Goal: Task Accomplishment & Management: Use online tool/utility

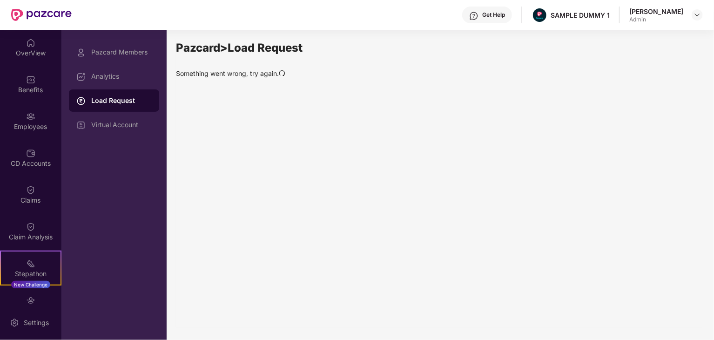
click at [284, 72] on icon "redo" at bounding box center [282, 73] width 7 height 7
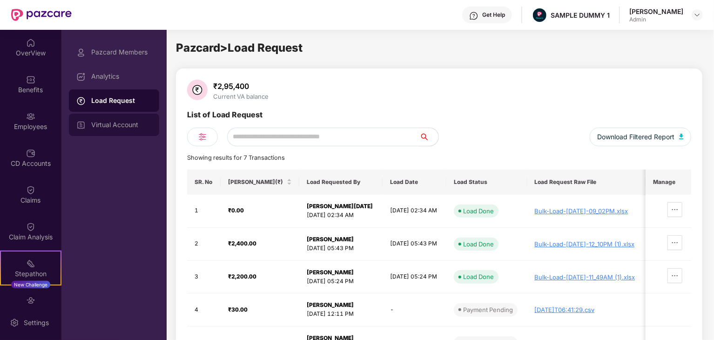
click at [121, 119] on div "Virtual Account" at bounding box center [114, 125] width 90 height 22
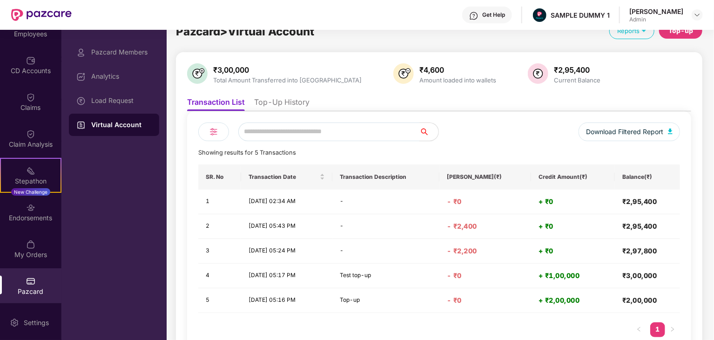
scroll to position [45, 0]
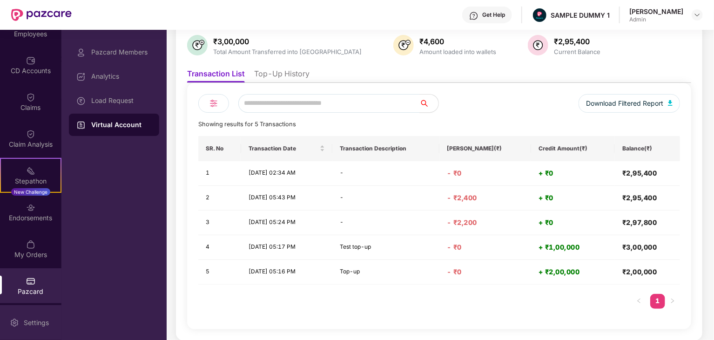
click at [36, 315] on div "Settings" at bounding box center [30, 322] width 61 height 35
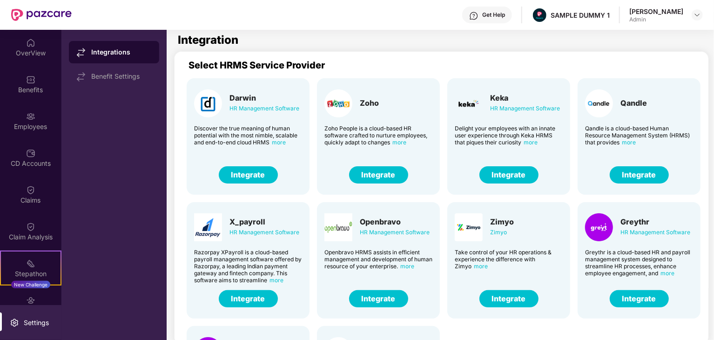
click at [28, 319] on div "Settings" at bounding box center [36, 322] width 31 height 9
drag, startPoint x: 89, startPoint y: 49, endPoint x: 129, endPoint y: 53, distance: 39.8
drag, startPoint x: 92, startPoint y: 78, endPoint x: 138, endPoint y: 80, distance: 46.1
click at [138, 80] on div "Benefit Settings" at bounding box center [114, 76] width 90 height 22
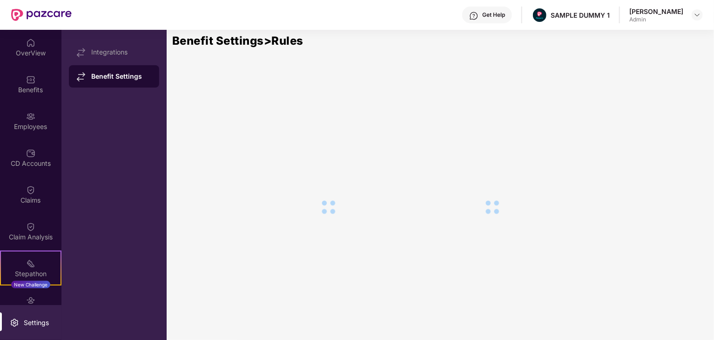
copy div "Benefit Settings"
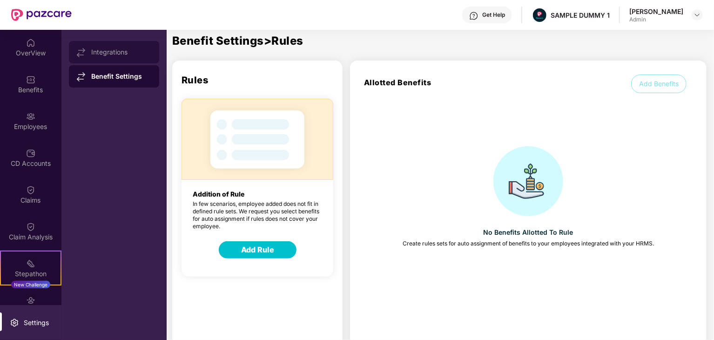
click at [103, 50] on div "Integrations" at bounding box center [121, 51] width 61 height 7
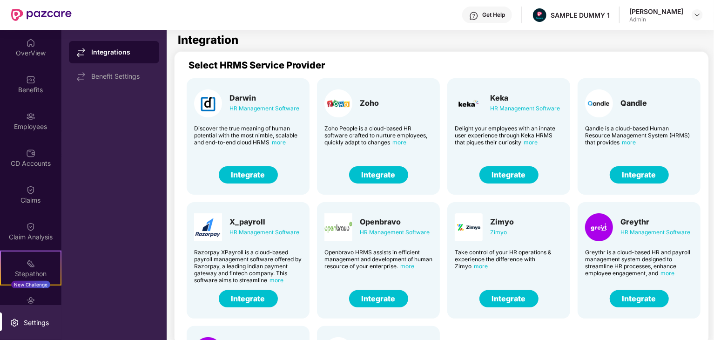
click at [283, 141] on span "more" at bounding box center [279, 142] width 14 height 7
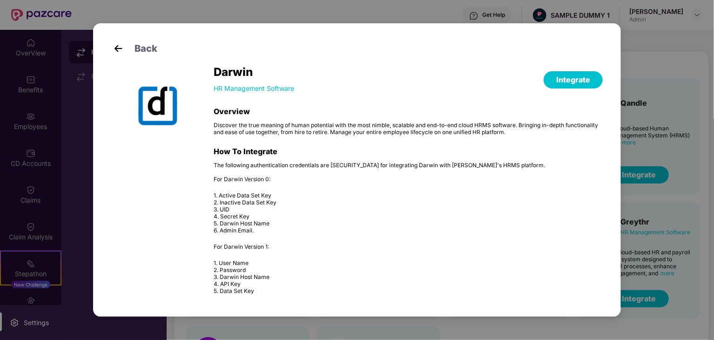
click at [122, 48] on img at bounding box center [118, 48] width 14 height 14
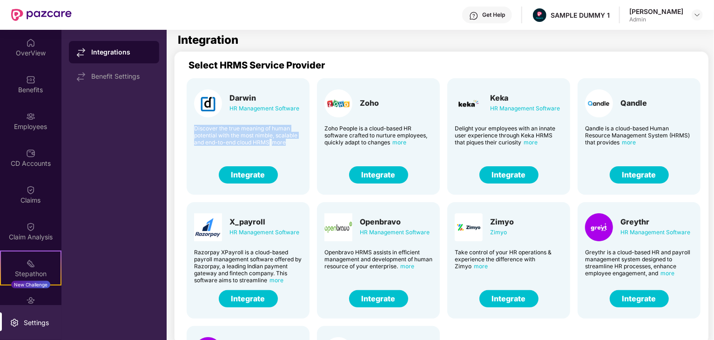
drag, startPoint x: 195, startPoint y: 127, endPoint x: 291, endPoint y: 143, distance: 96.8
click at [291, 143] on div "Discover the true meaning of human potential with the most nimble, scalable and…" at bounding box center [248, 135] width 108 height 21
copy div "Discover the true meaning of human potential with the most nimble, scalable and…"
click at [367, 100] on div "Zoho" at bounding box center [369, 102] width 19 height 9
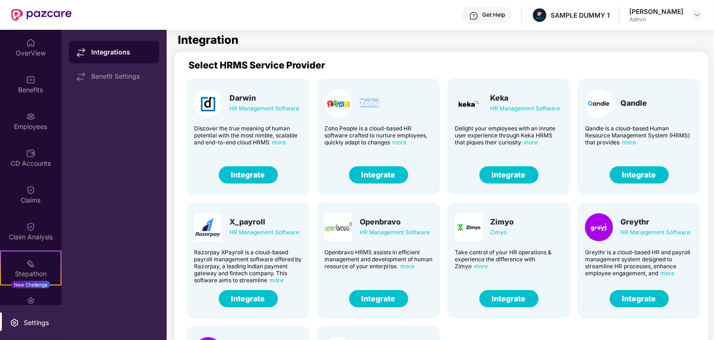
copy div "Zoho"
drag, startPoint x: 322, startPoint y: 126, endPoint x: 390, endPoint y: 143, distance: 70.1
click at [390, 143] on div "Zoho Zoho People is a cloud-based HR software crafted to nurture employees, qui…" at bounding box center [378, 136] width 123 height 116
copy div "Zoho People is a cloud-based HR software crafted to nurture employees, quickly …"
drag, startPoint x: 491, startPoint y: 99, endPoint x: 516, endPoint y: 100, distance: 24.7
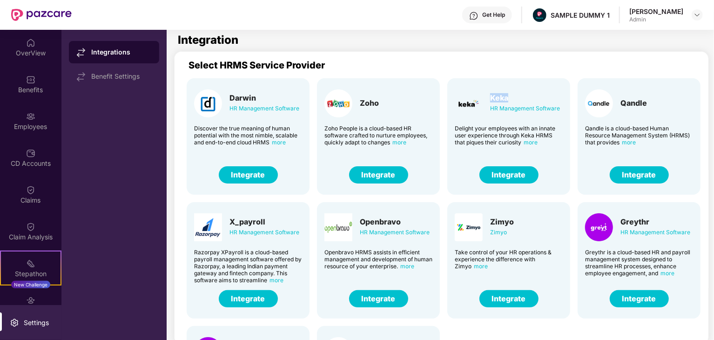
click at [516, 100] on div "Keka" at bounding box center [525, 97] width 70 height 9
copy div "Keka"
drag, startPoint x: 459, startPoint y: 127, endPoint x: 525, endPoint y: 142, distance: 67.9
click at [525, 142] on div "Delight your employees with an innate user experience through Keka HRMS that pi…" at bounding box center [509, 135] width 108 height 21
copy div "Delight your employees with an innate user experience through Keka HRMS that pi…"
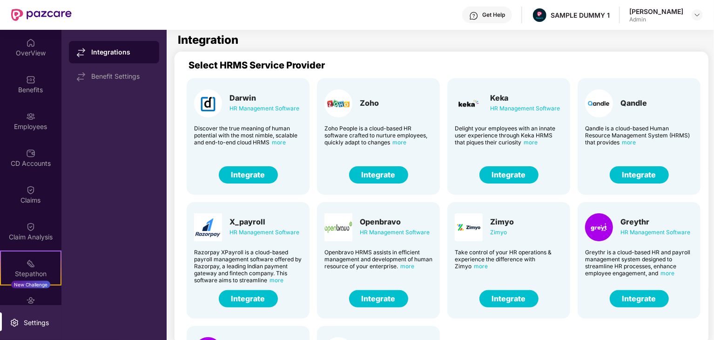
drag, startPoint x: 490, startPoint y: 211, endPoint x: 542, endPoint y: 156, distance: 76.1
click at [631, 107] on div "Qandle" at bounding box center [634, 102] width 27 height 9
click at [632, 106] on div "Qandle" at bounding box center [634, 102] width 27 height 9
click at [633, 105] on div "Qandle" at bounding box center [634, 102] width 27 height 9
copy div "Qandle"
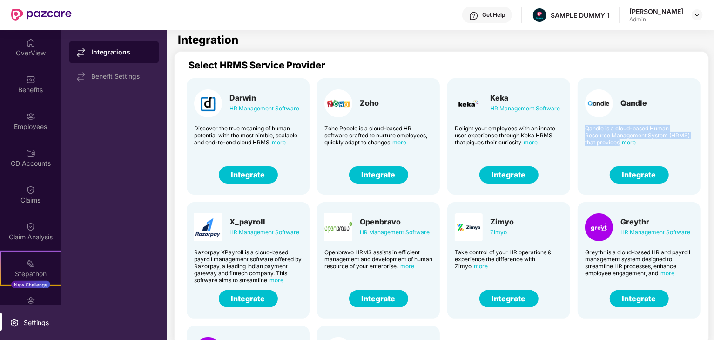
drag, startPoint x: 584, startPoint y: 129, endPoint x: 619, endPoint y: 148, distance: 39.4
click at [619, 148] on div "Qandle Qandle is a cloud-based Human Resource Management System (HRMS) that pro…" at bounding box center [639, 136] width 123 height 116
copy div "Qandle is a cloud-based Human Resource Management System (HRMS) that provides"
drag, startPoint x: 229, startPoint y: 221, endPoint x: 268, endPoint y: 223, distance: 39.2
click at [268, 223] on div "X_payroll" at bounding box center [265, 221] width 70 height 9
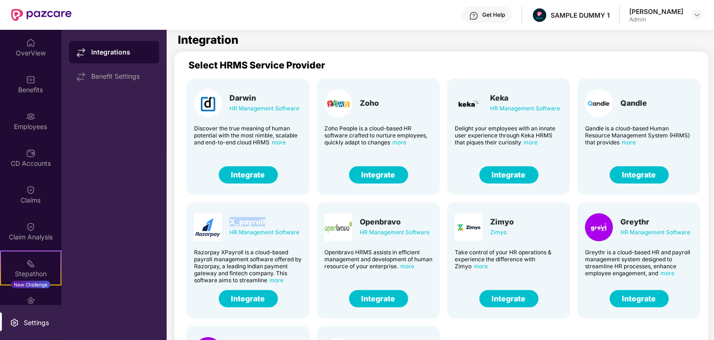
copy div "X_payroll"
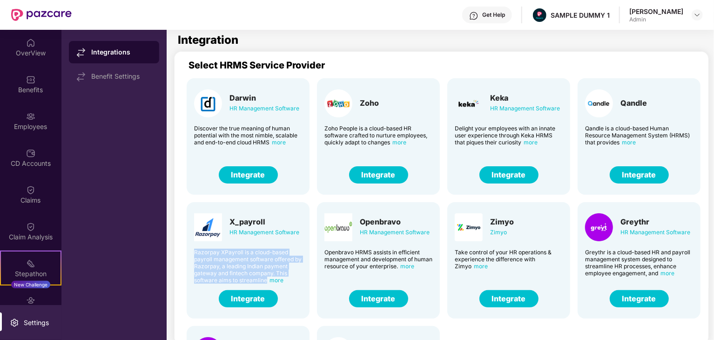
drag, startPoint x: 195, startPoint y: 253, endPoint x: 267, endPoint y: 280, distance: 77.1
click at [267, 280] on div "Razorpay XPayroll is a cloud-based payroll management software offered by Razor…" at bounding box center [248, 266] width 108 height 35
copy div "Razorpay XPayroll is a cloud-based payroll management software offered by Razor…"
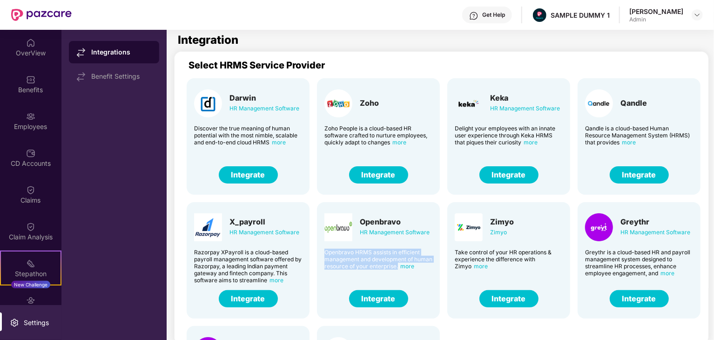
drag, startPoint x: 322, startPoint y: 250, endPoint x: 356, endPoint y: 277, distance: 43.1
click at [356, 277] on div "Openbravo HR Management Software Openbravo HRMS assists in efficient management…" at bounding box center [378, 260] width 123 height 116
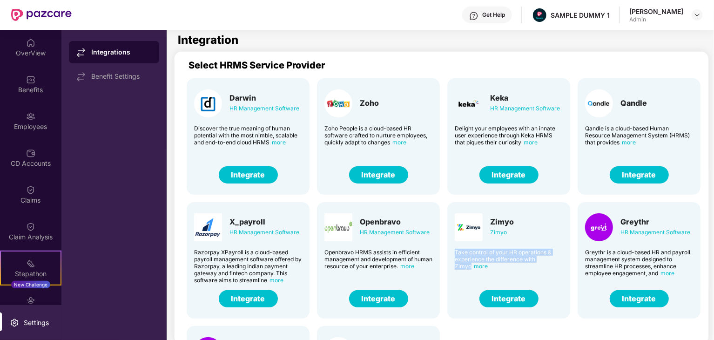
drag, startPoint x: 454, startPoint y: 252, endPoint x: 473, endPoint y: 269, distance: 25.4
click at [473, 269] on div "Take control of your HR operations & experience the difference with Zimyo more" at bounding box center [509, 259] width 108 height 21
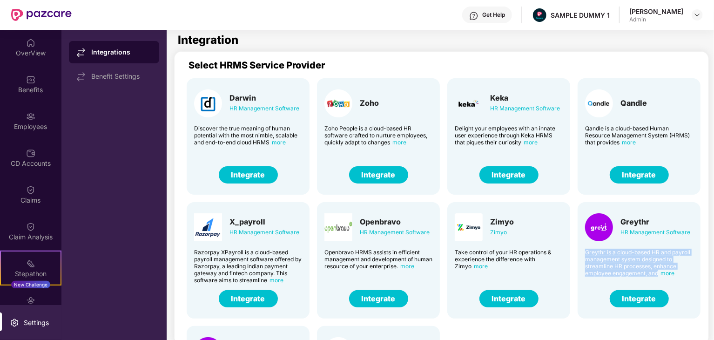
drag, startPoint x: 586, startPoint y: 252, endPoint x: 659, endPoint y: 277, distance: 76.9
click at [659, 277] on div "Greythr HR Management Software Greythr is a cloud-based HR and payroll manageme…" at bounding box center [639, 260] width 123 height 116
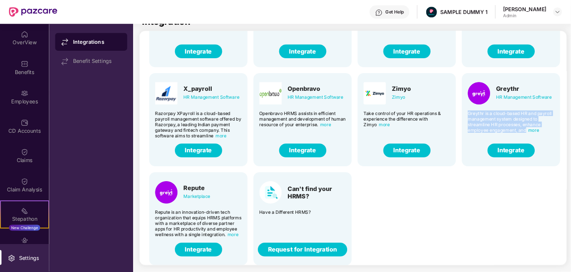
scroll to position [30, 0]
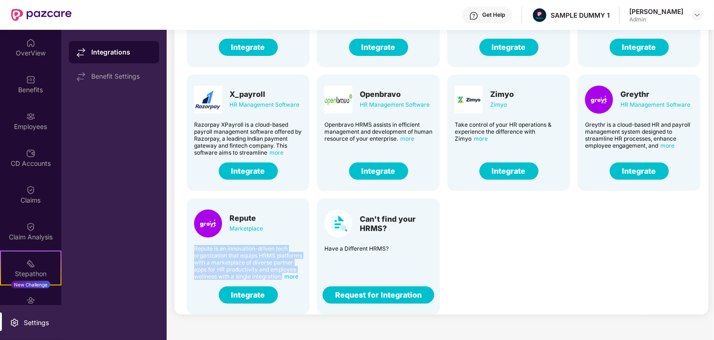
drag, startPoint x: 198, startPoint y: 248, endPoint x: 283, endPoint y: 274, distance: 89.3
click at [283, 274] on div "Repute is an innovation-driven tech organization that equips HRMS platforms wit…" at bounding box center [248, 262] width 108 height 35
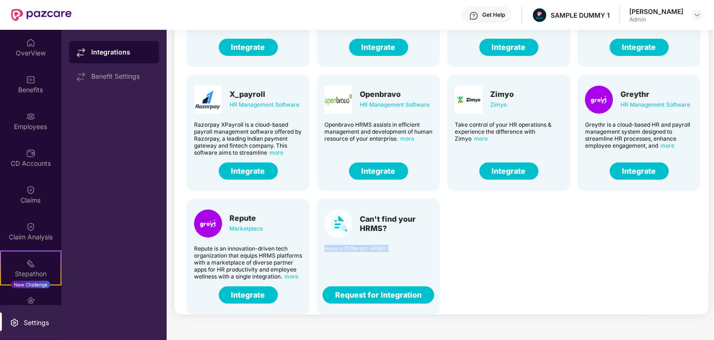
drag, startPoint x: 388, startPoint y: 254, endPoint x: 401, endPoint y: 252, distance: 13.2
click at [401, 252] on div "Can't find your HRMS? Have a Different HRMS? Request for Integration" at bounding box center [378, 256] width 123 height 116
drag, startPoint x: 359, startPoint y: 88, endPoint x: 409, endPoint y: 97, distance: 51.0
click at [409, 97] on div "Openbravo HR Management Software" at bounding box center [379, 100] width 108 height 28
drag, startPoint x: 489, startPoint y: 94, endPoint x: 539, endPoint y: 92, distance: 49.8
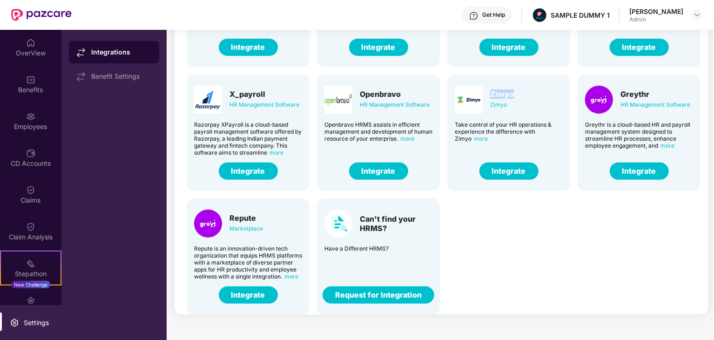
click at [539, 92] on div "Zimyo Zimyo" at bounding box center [509, 100] width 108 height 28
drag, startPoint x: 620, startPoint y: 94, endPoint x: 654, endPoint y: 93, distance: 33.5
click at [654, 93] on div "Greythr HR Management Software" at bounding box center [639, 100] width 108 height 28
drag, startPoint x: 227, startPoint y: 214, endPoint x: 264, endPoint y: 210, distance: 36.9
click at [264, 210] on div "Repute Marketplace" at bounding box center [248, 224] width 108 height 28
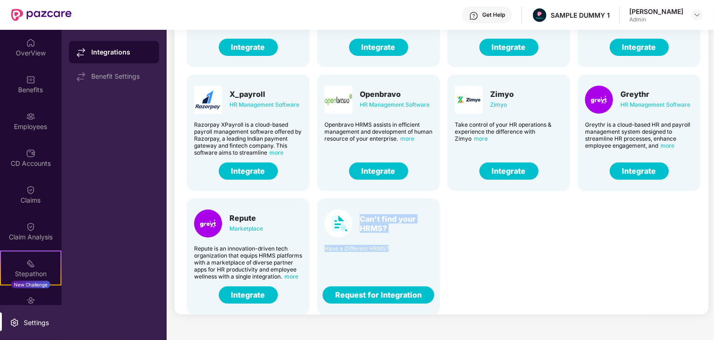
drag, startPoint x: 379, startPoint y: 217, endPoint x: 400, endPoint y: 238, distance: 30.6
click at [400, 238] on div "Can't find your HRMS? Have a Different HRMS? Request for Integration" at bounding box center [378, 256] width 123 height 116
click at [381, 232] on div "Can't find your HRMS?" at bounding box center [379, 224] width 108 height 28
drag, startPoint x: 381, startPoint y: 232, endPoint x: 374, endPoint y: 226, distance: 9.2
click at [381, 232] on div "Can't find your HRMS?" at bounding box center [379, 224] width 108 height 28
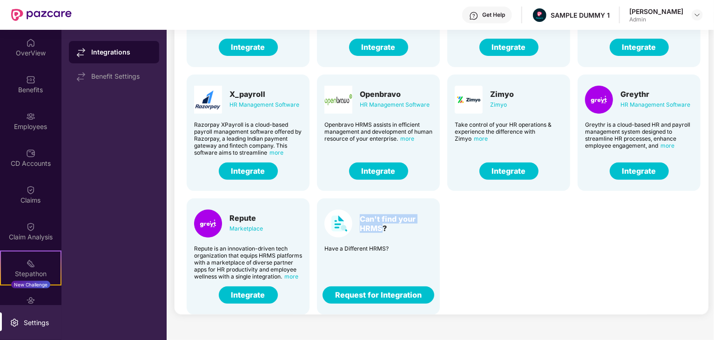
click at [374, 226] on div "Can't find your HRMS?" at bounding box center [396, 223] width 73 height 19
click at [258, 226] on div "Marketplace" at bounding box center [247, 229] width 34 height 10
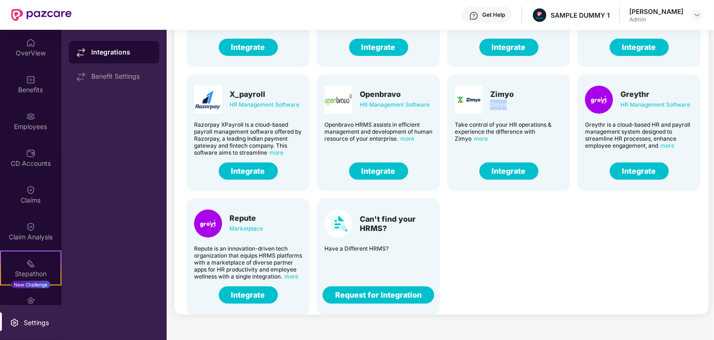
drag, startPoint x: 511, startPoint y: 99, endPoint x: 490, endPoint y: 103, distance: 20.9
click at [490, 103] on div "Zimyo" at bounding box center [502, 105] width 24 height 10
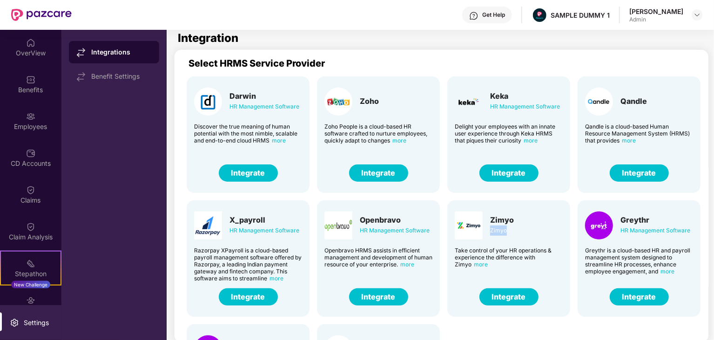
scroll to position [0, 0]
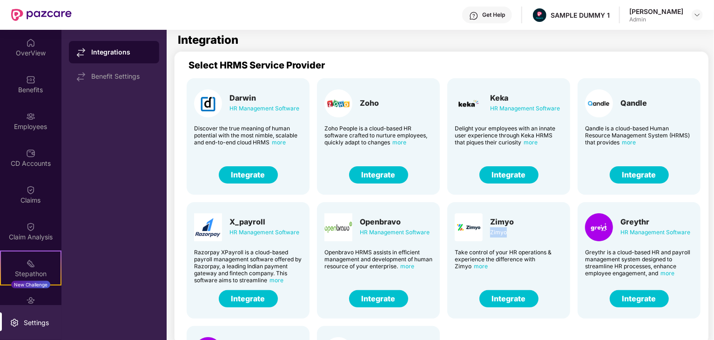
click at [341, 101] on img at bounding box center [339, 103] width 28 height 28
click at [466, 105] on img at bounding box center [469, 103] width 28 height 28
click at [345, 230] on img at bounding box center [339, 227] width 28 height 28
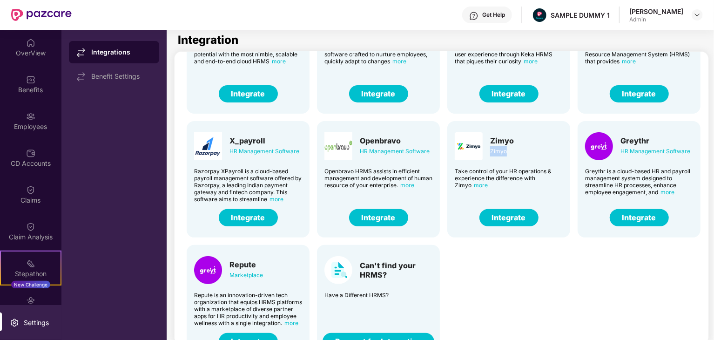
scroll to position [98, 0]
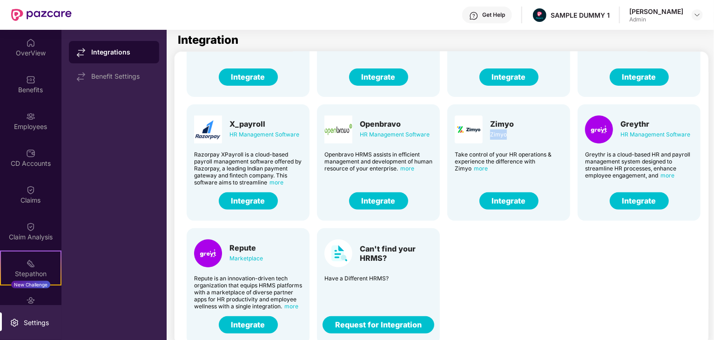
click at [257, 208] on button "Integrate" at bounding box center [248, 200] width 59 height 17
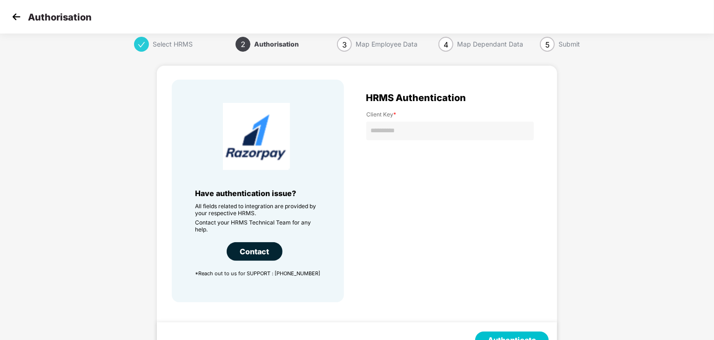
scroll to position [0, 0]
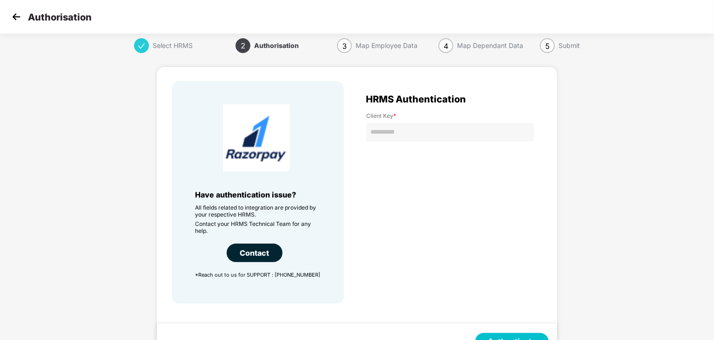
click at [9, 14] on img at bounding box center [16, 17] width 14 height 14
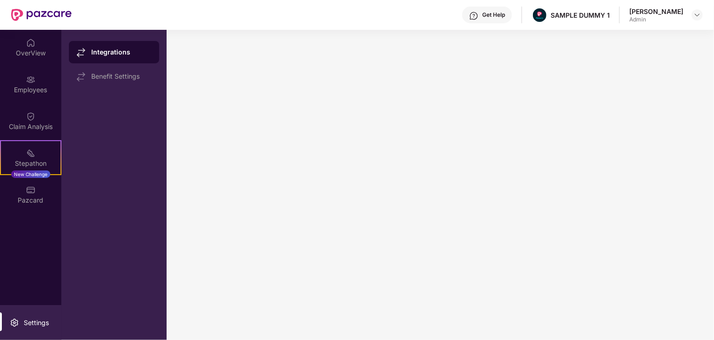
click at [119, 51] on div "Integrations" at bounding box center [121, 51] width 61 height 9
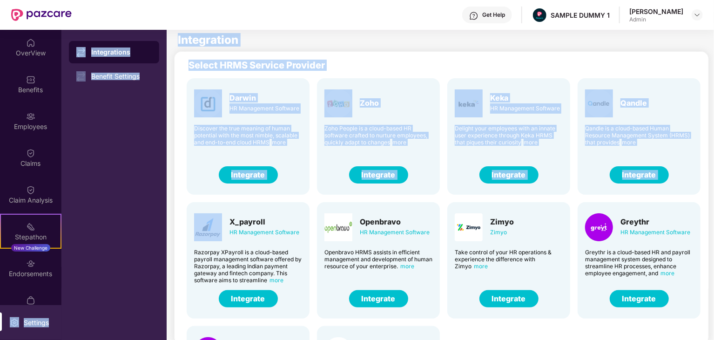
drag, startPoint x: 29, startPoint y: 304, endPoint x: 204, endPoint y: 230, distance: 190.2
click at [99, 211] on div "Integrations Benefit Settings" at bounding box center [113, 185] width 105 height 310
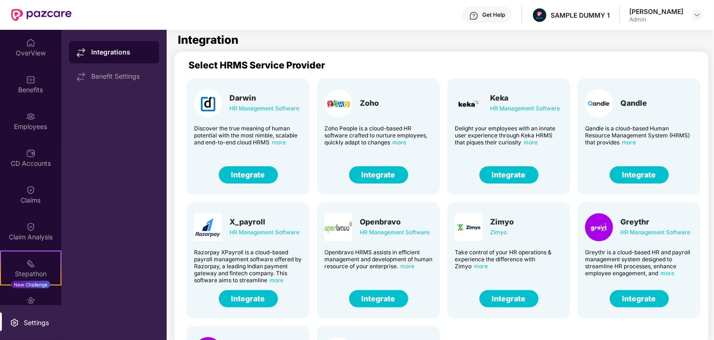
click at [374, 172] on button "Integrate" at bounding box center [378, 174] width 59 height 17
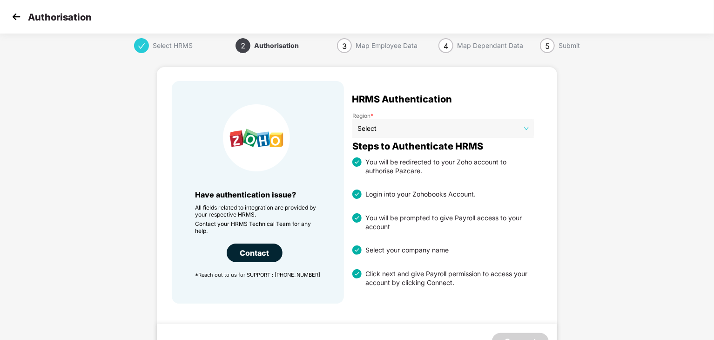
click at [460, 120] on input "search" at bounding box center [440, 126] width 165 height 14
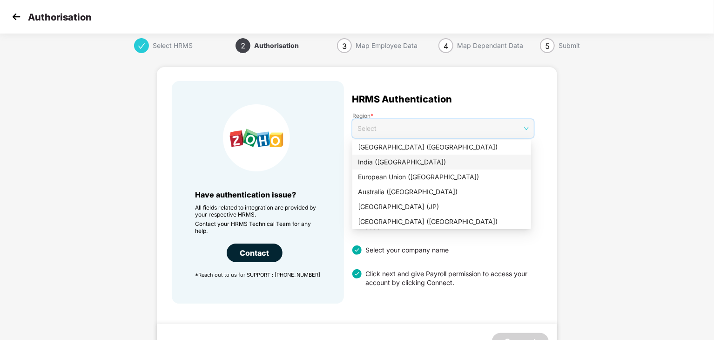
click at [441, 158] on div "India (IN)" at bounding box center [442, 162] width 168 height 10
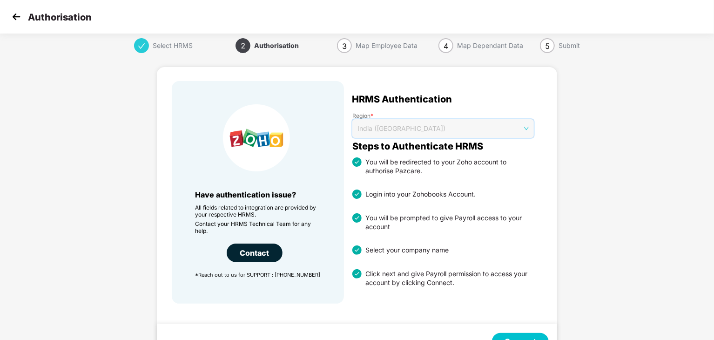
drag, startPoint x: 451, startPoint y: 133, endPoint x: 451, endPoint y: 147, distance: 14.4
click at [452, 133] on span "India (IN)" at bounding box center [443, 129] width 171 height 14
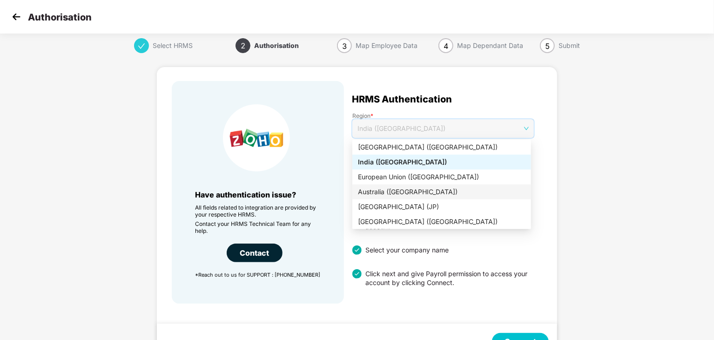
click at [434, 191] on div "Australia (AU)" at bounding box center [442, 192] width 168 height 10
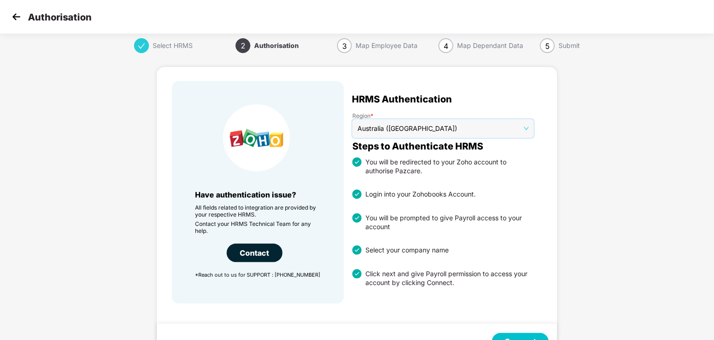
click at [452, 197] on div "Login into your Zohobooks Account." at bounding box center [419, 194] width 114 height 9
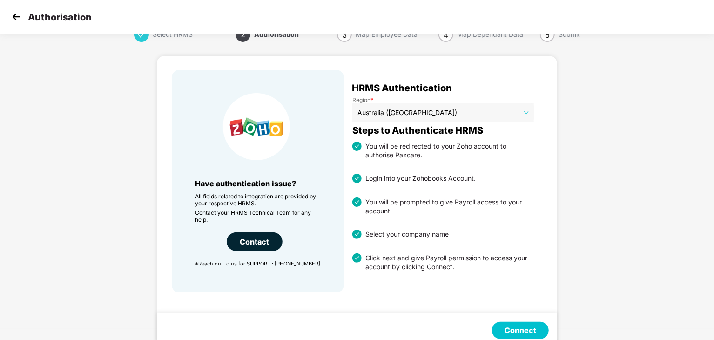
scroll to position [31, 0]
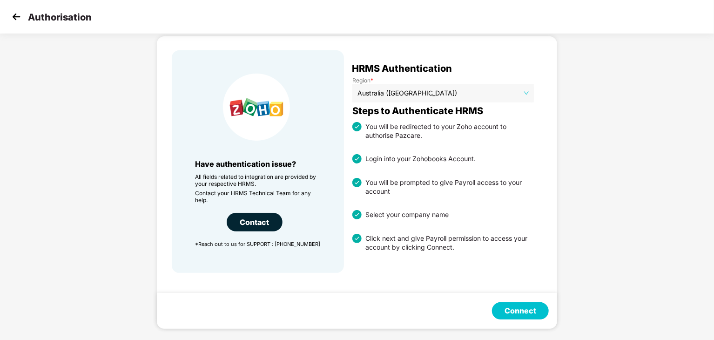
click at [518, 308] on button "Connect" at bounding box center [520, 310] width 57 height 17
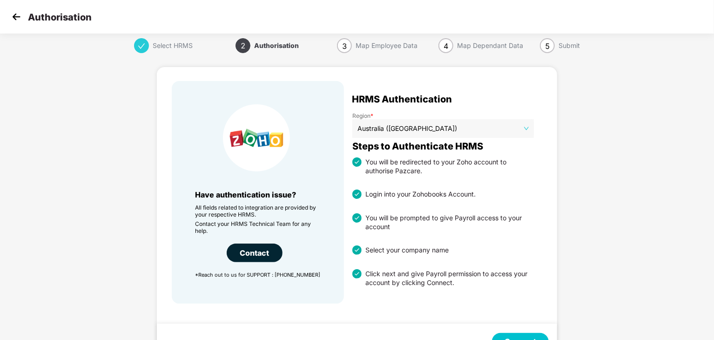
click at [21, 19] on img at bounding box center [16, 17] width 14 height 14
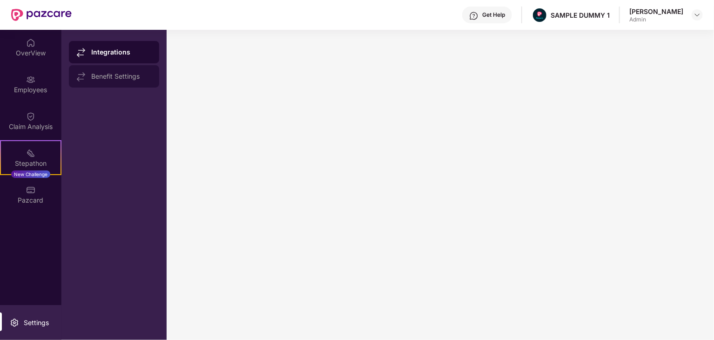
click at [128, 75] on div "Benefit Settings" at bounding box center [121, 76] width 61 height 7
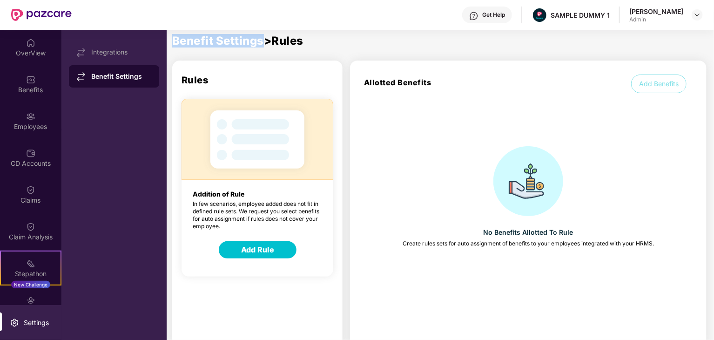
drag, startPoint x: 173, startPoint y: 42, endPoint x: 262, endPoint y: 41, distance: 89.4
click at [262, 41] on h1 "Benefit Settings > Rules" at bounding box center [443, 40] width 542 height 11
drag, startPoint x: 213, startPoint y: 81, endPoint x: 174, endPoint y: 82, distance: 39.2
click at [174, 82] on h1 "Rules" at bounding box center [257, 73] width 170 height 25
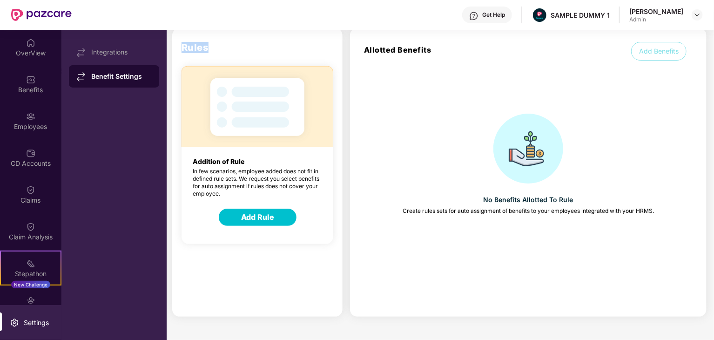
scroll to position [35, 0]
